Goal: Use online tool/utility: Use online tool/utility

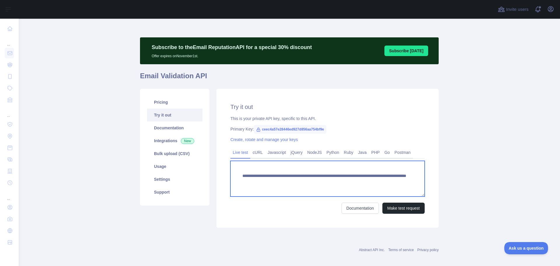
drag, startPoint x: 377, startPoint y: 182, endPoint x: 340, endPoint y: 181, distance: 36.5
click at [340, 181] on textarea "**********" at bounding box center [327, 179] width 194 height 36
paste textarea
type textarea "**********"
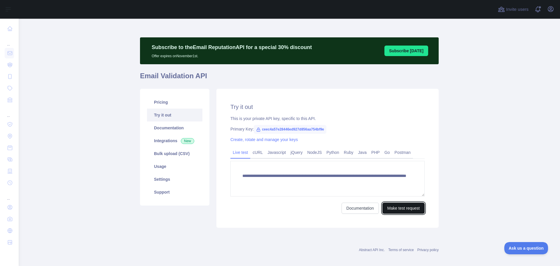
click at [401, 206] on button "Make test request" at bounding box center [403, 207] width 42 height 11
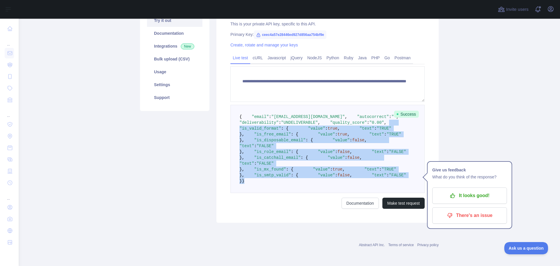
scroll to position [106, 0]
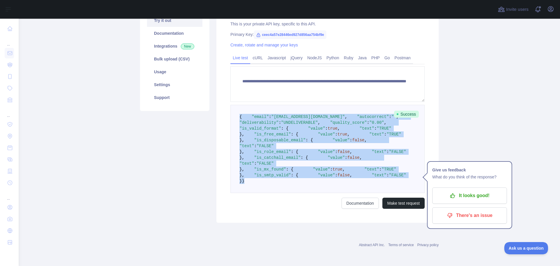
drag, startPoint x: 249, startPoint y: 186, endPoint x: 231, endPoint y: 103, distance: 85.4
click at [231, 105] on pre "{ "email" : "[EMAIL_ADDRESS][DOMAIN_NAME]" , "autocorrect" : "" , "deliverabili…" at bounding box center [327, 149] width 194 height 88
click at [315, 121] on span ""UNDELIVERABLE"" at bounding box center [299, 122] width 37 height 5
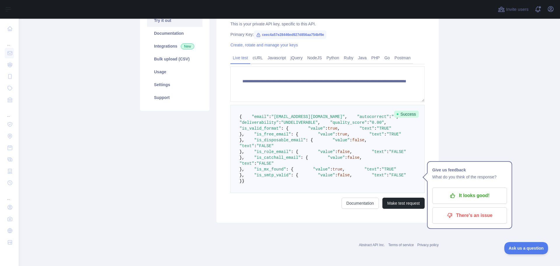
click at [311, 125] on pre "{ "email" : "[EMAIL_ADDRESS][DOMAIN_NAME]" , "autocorrect" : "" , "deliverabili…" at bounding box center [327, 149] width 194 height 88
click at [308, 123] on span ""UNDELIVERABLE"" at bounding box center [299, 122] width 37 height 5
click at [308, 122] on span ""UNDELIVERABLE"" at bounding box center [299, 122] width 37 height 5
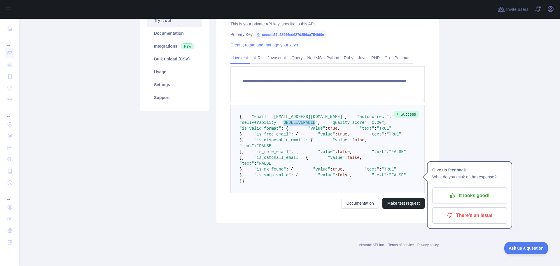
click at [308, 122] on span ""UNDELIVERABLE"" at bounding box center [299, 122] width 37 height 5
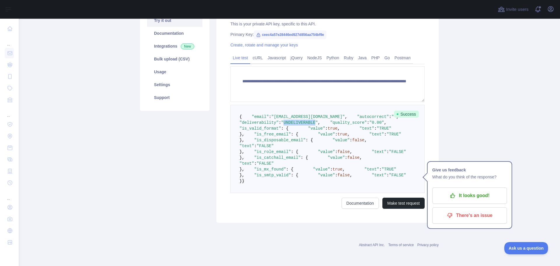
click at [308, 122] on span ""UNDELIVERABLE"" at bounding box center [299, 122] width 37 height 5
click at [308, 121] on span ""UNDELIVERABLE"" at bounding box center [299, 122] width 37 height 5
click at [308, 118] on pre "{ "email" : "[EMAIL_ADDRESS][DOMAIN_NAME]" , "autocorrect" : "" , "deliverabili…" at bounding box center [327, 149] width 194 height 88
click at [305, 114] on span ""[EMAIL_ADDRESS][DOMAIN_NAME]"" at bounding box center [307, 116] width 73 height 5
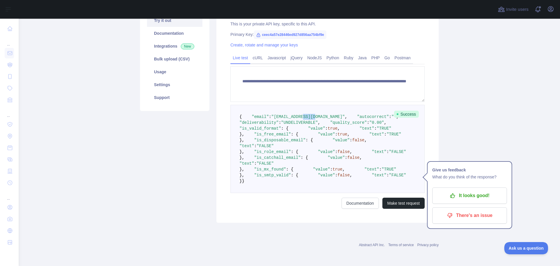
click at [305, 114] on span ""[EMAIL_ADDRESS][DOMAIN_NAME]"" at bounding box center [307, 116] width 73 height 5
click at [282, 114] on span ""[EMAIL_ADDRESS][DOMAIN_NAME]"" at bounding box center [307, 116] width 73 height 5
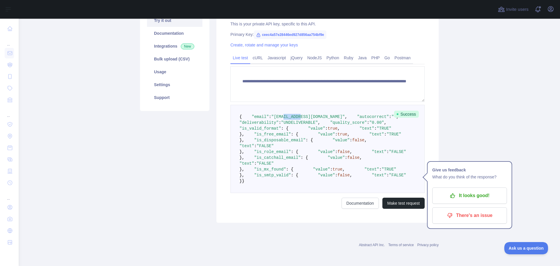
click at [282, 114] on span ""[EMAIL_ADDRESS][DOMAIN_NAME]"" at bounding box center [307, 116] width 73 height 5
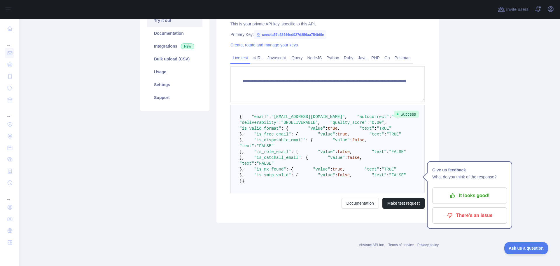
click at [303, 129] on pre "{ "email" : "[EMAIL_ADDRESS][DOMAIN_NAME]" , "autocorrect" : "" , "deliverabili…" at bounding box center [327, 149] width 194 height 88
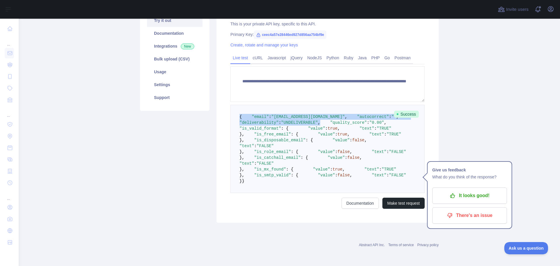
drag, startPoint x: 323, startPoint y: 125, endPoint x: 226, endPoint y: 97, distance: 101.3
click at [226, 97] on div "**********" at bounding box center [327, 108] width 222 height 228
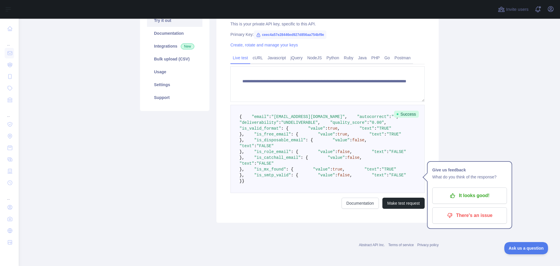
click at [384, 125] on span "," at bounding box center [385, 122] width 2 height 5
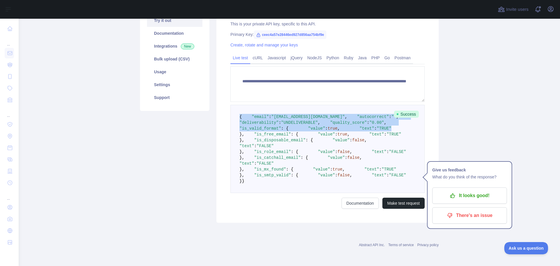
drag, startPoint x: 307, startPoint y: 144, endPoint x: 224, endPoint y: 96, distance: 95.6
click at [224, 96] on div "**********" at bounding box center [327, 108] width 222 height 228
click at [327, 131] on span "true" at bounding box center [332, 128] width 10 height 5
